Goal: Check status: Check status

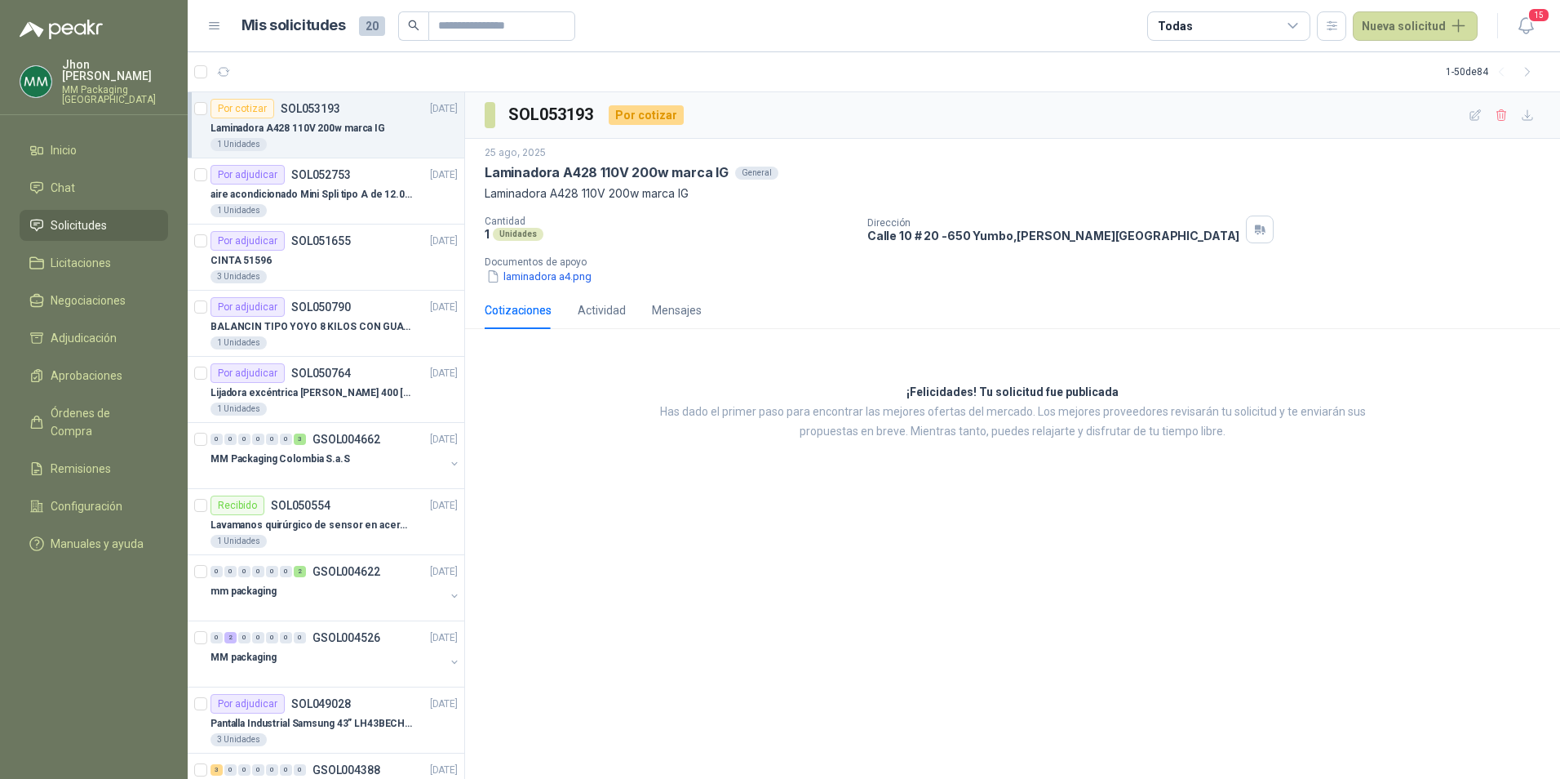
click at [392, 129] on div "Laminadora A428 110V 200w marca IG" at bounding box center [334, 128] width 247 height 20
click at [394, 126] on div "Laminadora A428 110V 200w marca IG" at bounding box center [334, 128] width 247 height 20
click at [325, 193] on p "aire acondicionado Mini Spli tipo A de 12.000 BTU." at bounding box center [312, 195] width 203 height 16
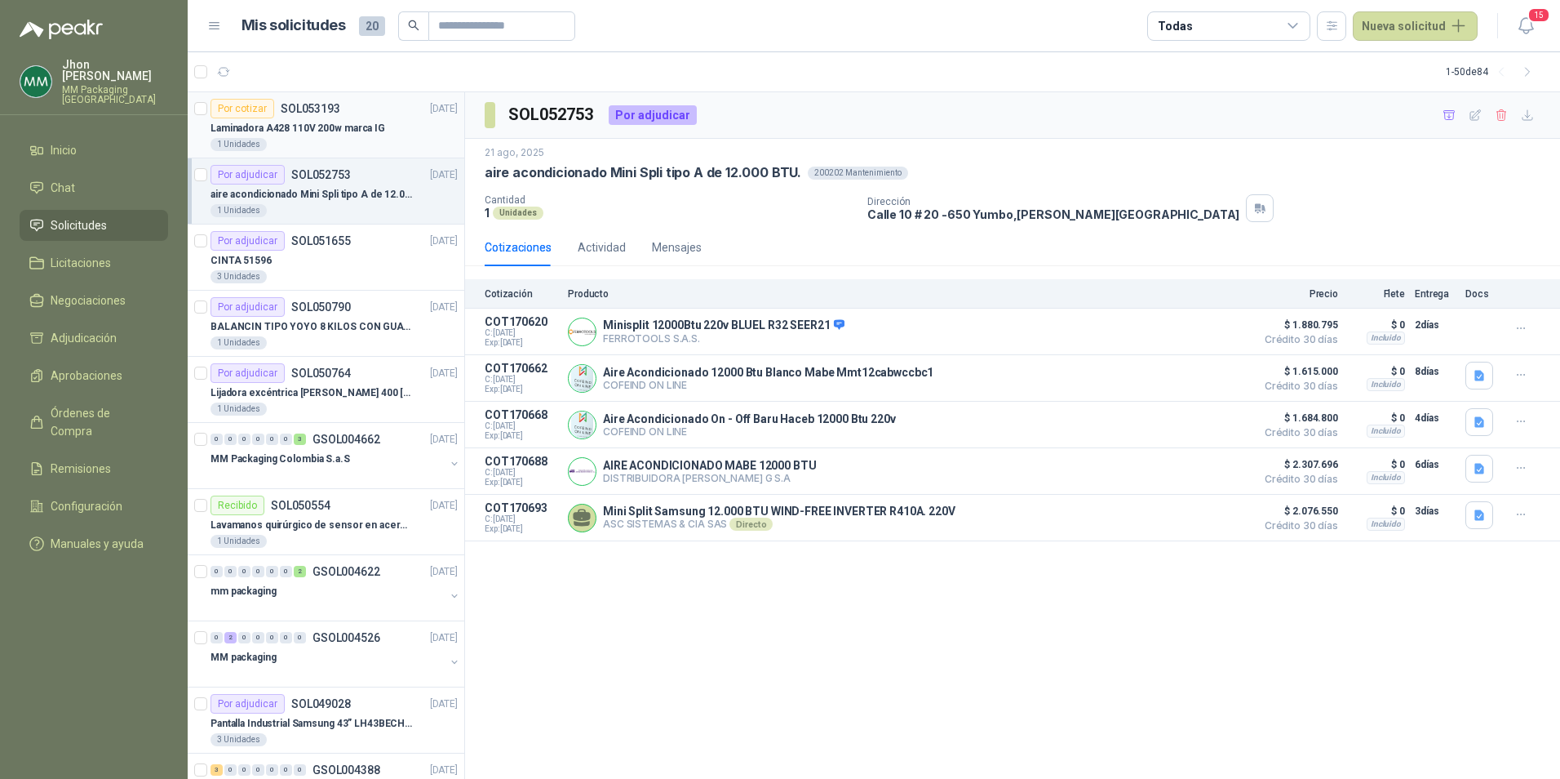
click at [360, 113] on div "Por cotizar SOL053193 [DATE]" at bounding box center [334, 109] width 247 height 20
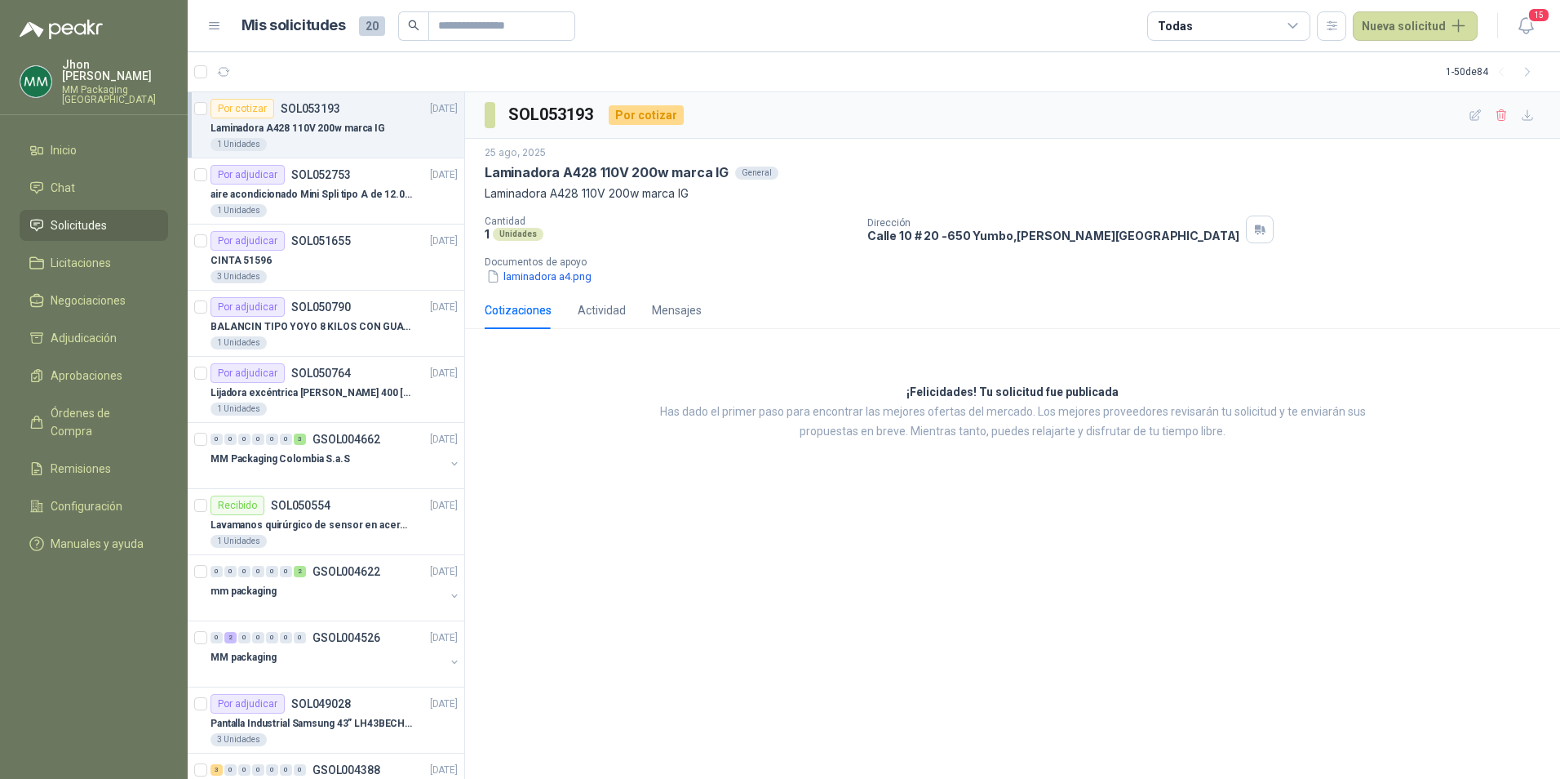
click at [365, 117] on div "Por cotizar SOL053193 [DATE]" at bounding box center [334, 109] width 247 height 20
click at [808, 576] on div "SOL053193 Por cotizar 25 ago, 2025 Laminadora A428 110V 200w marca IG General L…" at bounding box center [1012, 435] width 1095 height 687
